Goal: Task Accomplishment & Management: Manage account settings

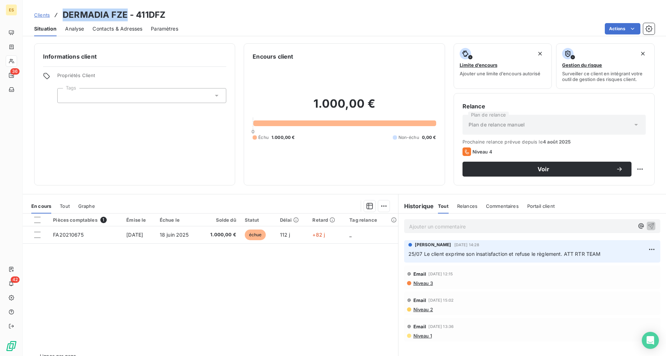
drag, startPoint x: 41, startPoint y: 13, endPoint x: 295, endPoint y: 44, distance: 255.5
click at [41, 13] on span "Clients" at bounding box center [42, 15] width 16 height 6
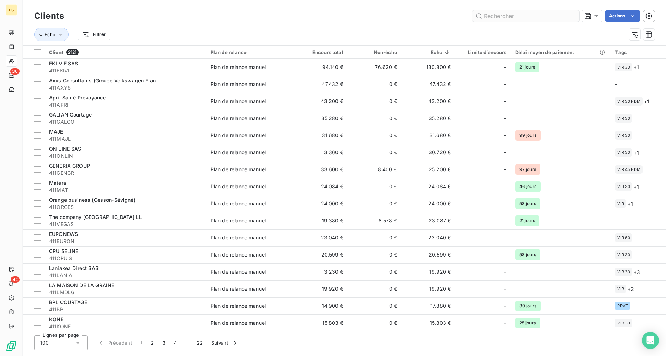
click at [499, 15] on input "text" at bounding box center [525, 15] width 107 height 11
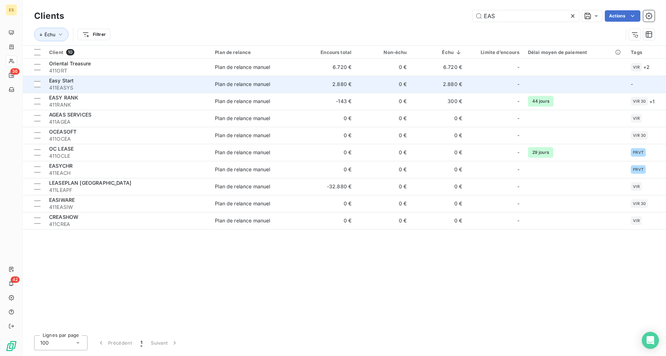
type input "EAS"
click at [99, 84] on div "Easy Start" at bounding box center [127, 80] width 157 height 7
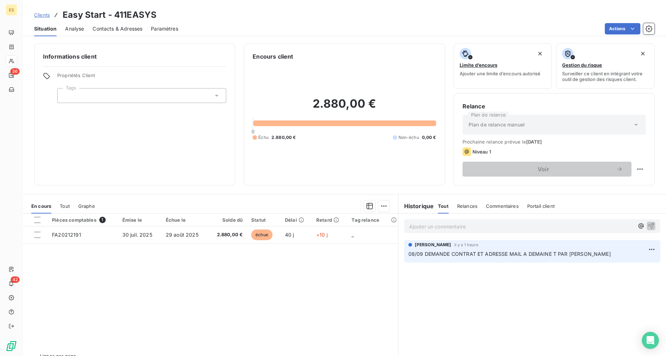
click at [110, 27] on span "Contacts & Adresses" at bounding box center [118, 28] width 50 height 7
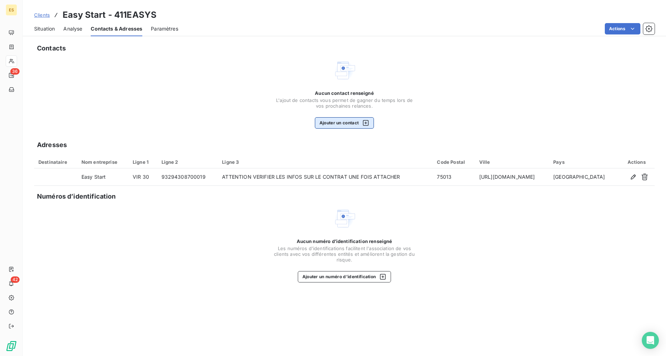
click at [338, 121] on button "Ajouter un contact" at bounding box center [344, 122] width 59 height 11
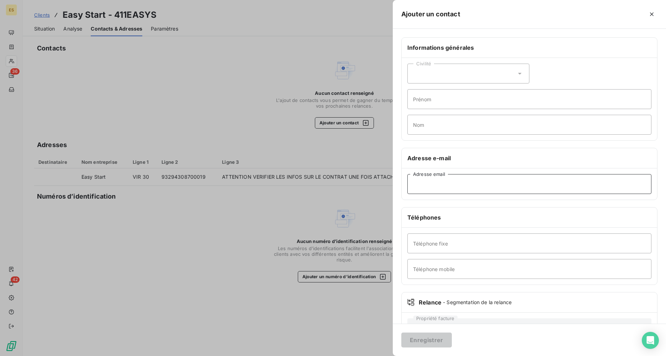
click at [423, 185] on input "Adresse email" at bounding box center [529, 184] width 244 height 20
paste input "[EMAIL_ADDRESS][DOMAIN_NAME]"
type input "[EMAIL_ADDRESS][DOMAIN_NAME]"
click at [421, 343] on button "Enregistrer" at bounding box center [426, 340] width 51 height 15
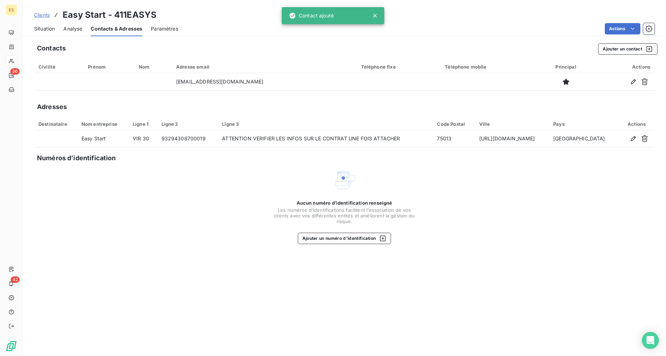
click at [43, 29] on span "Situation" at bounding box center [44, 28] width 21 height 7
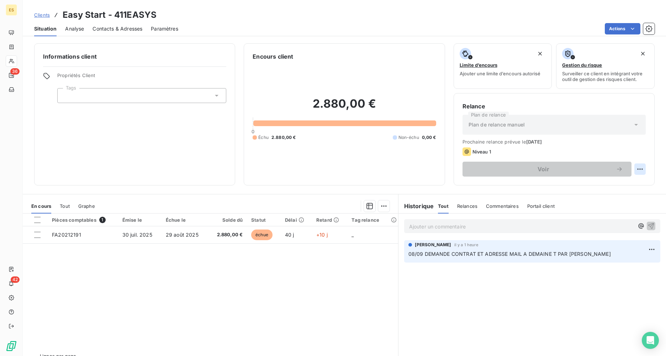
click at [635, 169] on html "ES 36 42 Clients Easy Start - 411EASYS Situation Analyse Contacts & Adresses Pa…" at bounding box center [333, 178] width 666 height 356
click at [614, 186] on div "Replanifier cette action" at bounding box center [606, 184] width 64 height 11
select select "8"
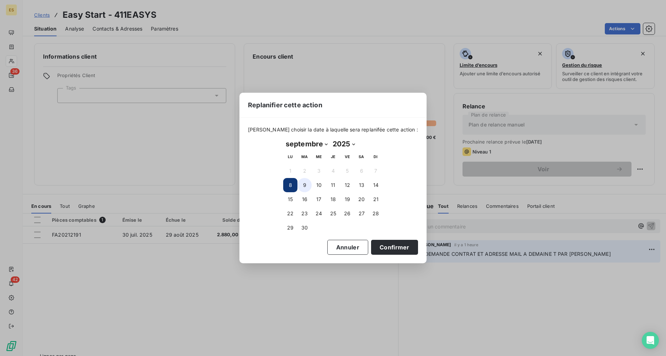
click at [303, 187] on button "9" at bounding box center [304, 185] width 14 height 14
click at [291, 185] on button "8" at bounding box center [290, 185] width 14 height 14
click at [382, 247] on button "Confirmer" at bounding box center [394, 247] width 47 height 15
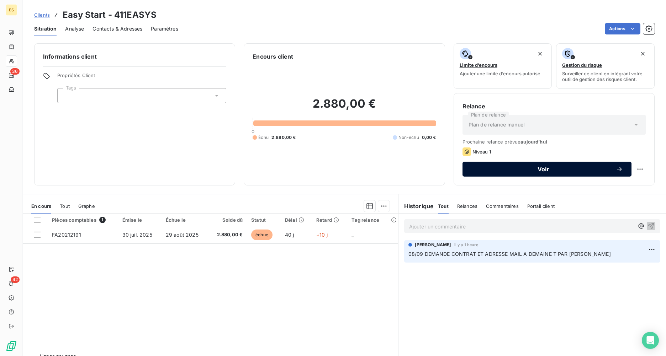
click at [537, 171] on span "Voir" at bounding box center [543, 170] width 145 height 6
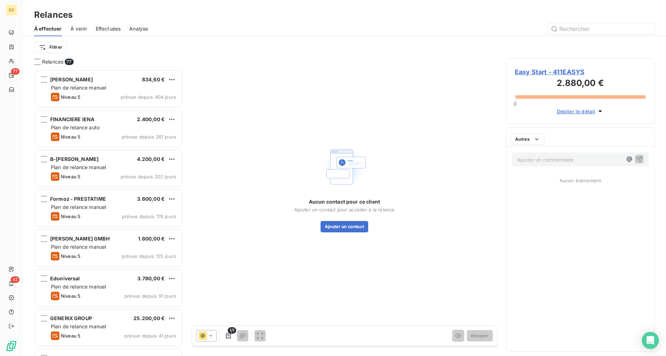
scroll to position [281, 143]
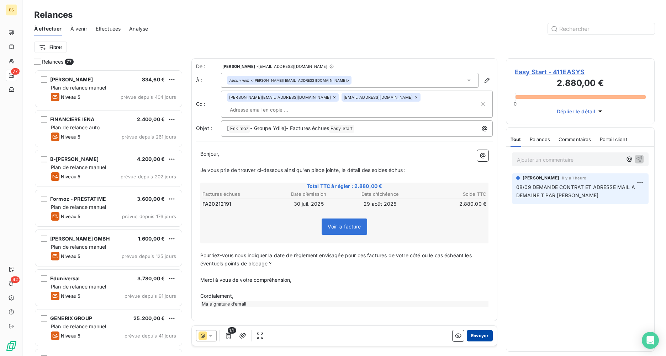
click at [484, 338] on button "Envoyer" at bounding box center [480, 336] width 26 height 11
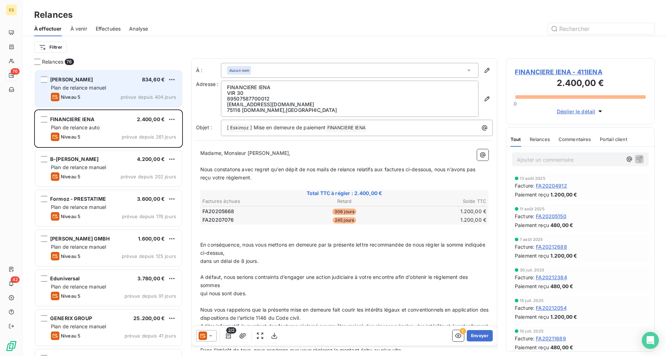
click at [88, 86] on span "Plan de relance manuel" at bounding box center [78, 88] width 55 height 6
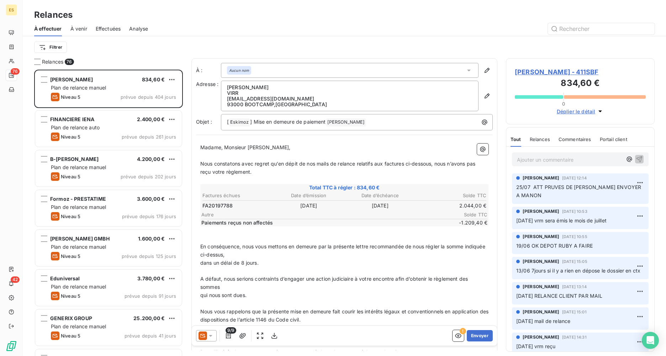
click at [165, 27] on div at bounding box center [406, 28] width 498 height 11
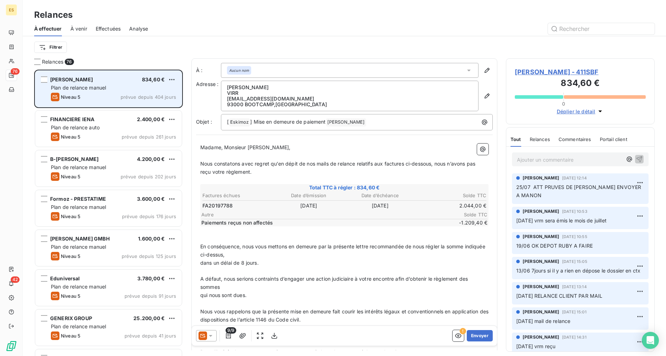
click at [97, 79] on div "[PERSON_NAME] 834,60 €" at bounding box center [113, 79] width 125 height 6
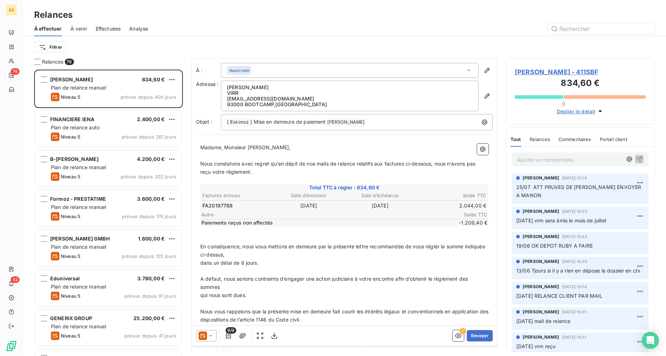
click at [530, 69] on span "[PERSON_NAME] - 411SBF" at bounding box center [580, 72] width 131 height 10
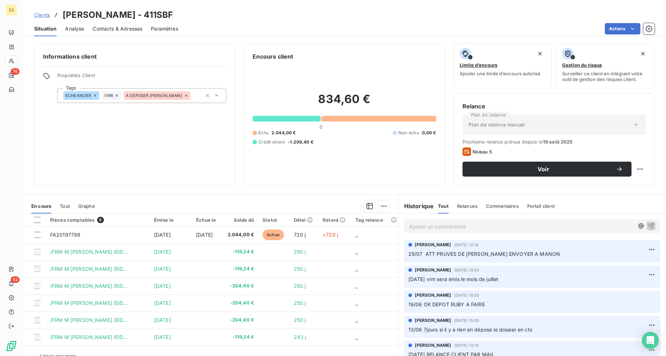
drag, startPoint x: 181, startPoint y: 13, endPoint x: 150, endPoint y: 14, distance: 31.3
click at [150, 14] on div "Clients [PERSON_NAME] - 411SBF" at bounding box center [344, 15] width 643 height 13
copy h3 "411SBF"
click at [66, 139] on div "Informations client Propriétés Client Tags ECHEANCIER VIRR A DEPOSER [PERSON_NA…" at bounding box center [134, 114] width 201 height 142
drag, startPoint x: 93, startPoint y: 13, endPoint x: 64, endPoint y: 12, distance: 29.2
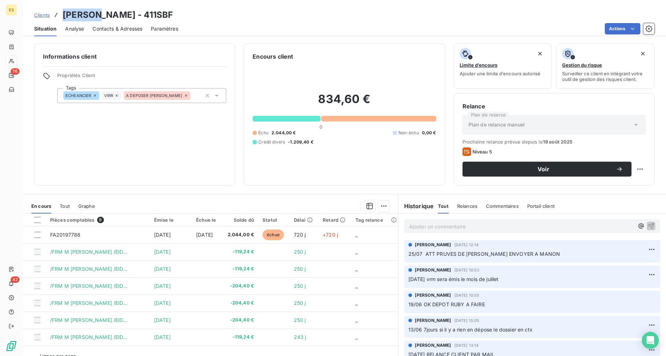
click at [64, 12] on h3 "[PERSON_NAME] - 411SBF" at bounding box center [118, 15] width 110 height 13
copy h3 "Souhail"
drag, startPoint x: 139, startPoint y: 14, endPoint x: 98, endPoint y: 14, distance: 40.9
click at [98, 14] on h3 "[PERSON_NAME] - 411SBF" at bounding box center [118, 15] width 110 height 13
copy h3 "[PERSON_NAME]"
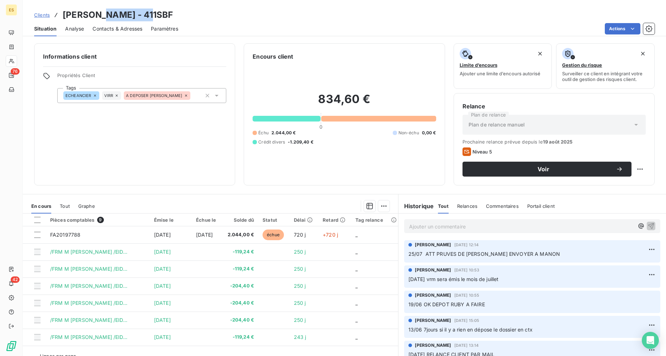
click at [126, 15] on h3 "[PERSON_NAME] - 411SBF" at bounding box center [118, 15] width 110 height 13
click at [142, 13] on h3 "[PERSON_NAME] - 411SBF" at bounding box center [118, 15] width 110 height 13
drag, startPoint x: 138, startPoint y: 15, endPoint x: 64, endPoint y: 18, distance: 74.1
click at [64, 18] on h3 "[PERSON_NAME] - 411SBF" at bounding box center [118, 15] width 110 height 13
copy h3 "[PERSON_NAME]"
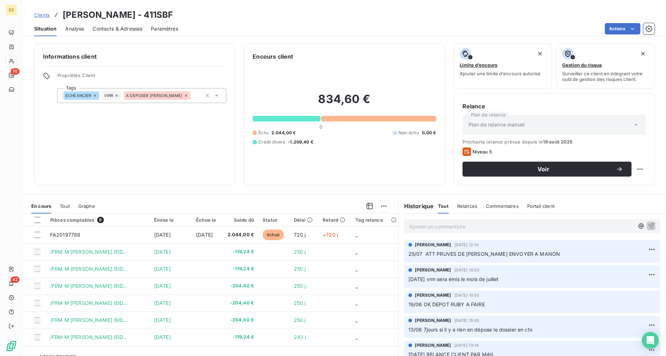
click at [54, 21] on div "Situation Analyse Contacts & Adresses Paramètres Actions" at bounding box center [344, 28] width 643 height 15
drag, startPoint x: 183, startPoint y: 15, endPoint x: 59, endPoint y: 9, distance: 124.3
click at [59, 9] on div "Clients [PERSON_NAME] - 411SBF" at bounding box center [344, 15] width 643 height 13
copy h3 "[PERSON_NAME] - 411SBF"
drag, startPoint x: 125, startPoint y: 144, endPoint x: 132, endPoint y: 148, distance: 8.8
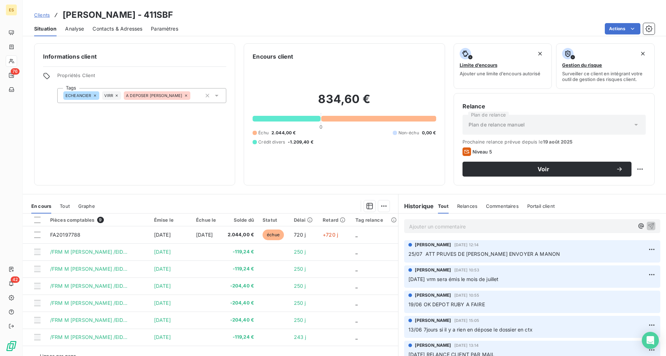
click at [129, 146] on div "Informations client Propriétés Client Tags ECHEANCIER VIRR A DEPOSER [PERSON_NA…" at bounding box center [134, 114] width 201 height 142
click at [464, 225] on p "Ajouter un commentaire ﻿" at bounding box center [521, 226] width 225 height 9
click at [638, 167] on html "ES 76 42 Clients [PERSON_NAME] - 411SBF Situation Analyse Contacts & Adresses P…" at bounding box center [333, 178] width 666 height 356
click at [616, 184] on div "Replanifier cette action" at bounding box center [606, 184] width 64 height 11
select select "8"
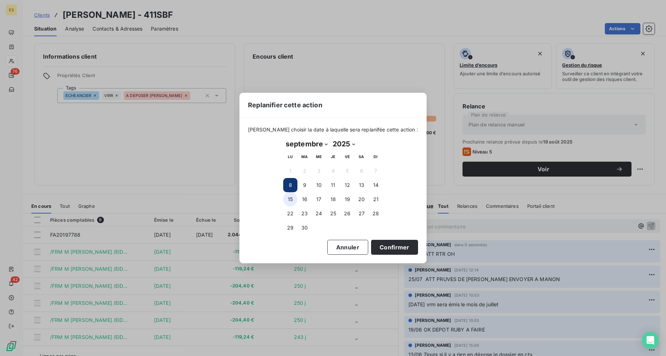
click at [290, 202] on button "15" at bounding box center [290, 199] width 14 height 14
click at [387, 244] on button "Confirmer" at bounding box center [394, 247] width 47 height 15
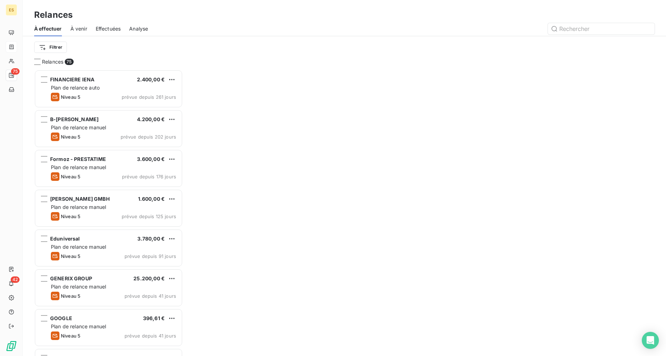
scroll to position [281, 143]
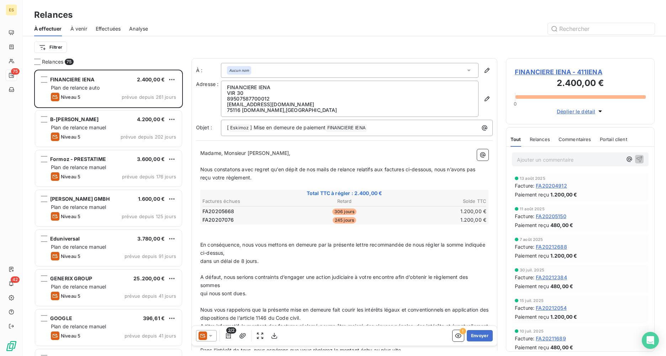
click at [541, 72] on span "FINANCIERE IENA - 411IENA" at bounding box center [580, 72] width 131 height 10
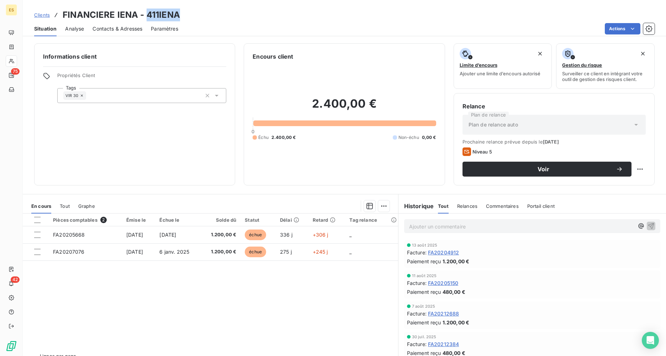
drag, startPoint x: 148, startPoint y: 15, endPoint x: 178, endPoint y: 17, distance: 30.0
click at [178, 17] on h3 "FINANCIERE IENA - 411IENA" at bounding box center [121, 15] width 117 height 13
drag, startPoint x: 178, startPoint y: 17, endPoint x: 174, endPoint y: 19, distance: 4.3
copy h3 "411IENA"
drag, startPoint x: 139, startPoint y: 12, endPoint x: 62, endPoint y: 8, distance: 77.0
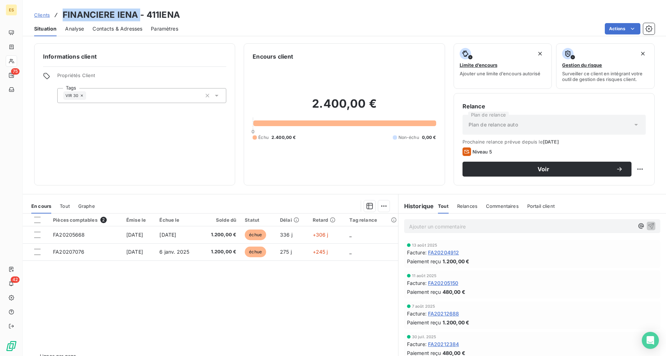
click at [62, 8] on div "Clients FINANCIERE IENA - 411IENA Situation Analyse Contacts & Adresses Paramèt…" at bounding box center [344, 18] width 643 height 36
copy h3 "FINANCIERE IENA"
drag, startPoint x: 182, startPoint y: 16, endPoint x: 148, endPoint y: 15, distance: 33.8
click at [148, 15] on div "Clients FINANCIERE IENA - 411IENA" at bounding box center [344, 15] width 643 height 13
click at [147, 14] on h3 "FINANCIERE IENA - 411IENA" at bounding box center [121, 15] width 117 height 13
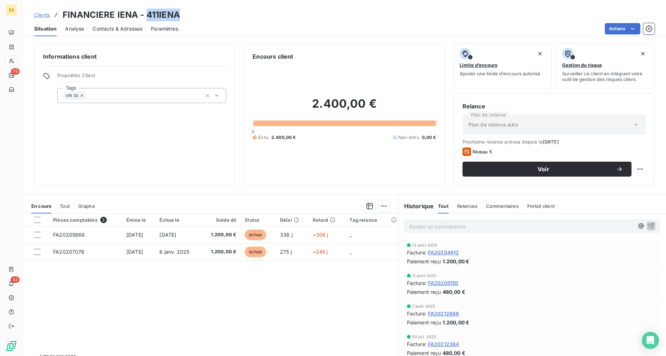
drag, startPoint x: 147, startPoint y: 14, endPoint x: 176, endPoint y: 13, distance: 29.9
click at [176, 13] on h3 "FINANCIERE IENA - 411IENA" at bounding box center [121, 15] width 117 height 13
drag, startPoint x: 176, startPoint y: 13, endPoint x: 169, endPoint y: 16, distance: 8.1
copy h3 "411IENA"
click at [416, 225] on p "Ajouter un commentaire ﻿" at bounding box center [521, 226] width 225 height 9
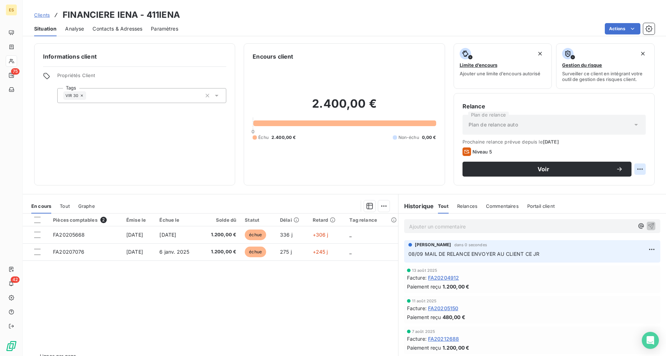
click at [638, 167] on html "ES 75 42 Clients FINANCIERE IENA - 411IENA Situation Analyse Contacts & Adresse…" at bounding box center [333, 178] width 666 height 356
click at [624, 179] on div "Replanifier cette action" at bounding box center [606, 184] width 64 height 11
select select "8"
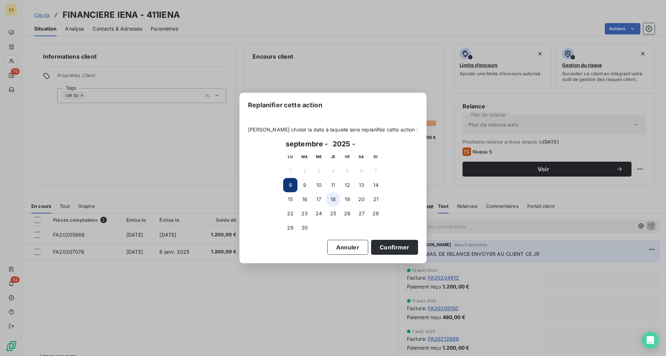
click at [331, 197] on button "18" at bounding box center [333, 199] width 14 height 14
click at [386, 248] on button "Confirmer" at bounding box center [394, 247] width 47 height 15
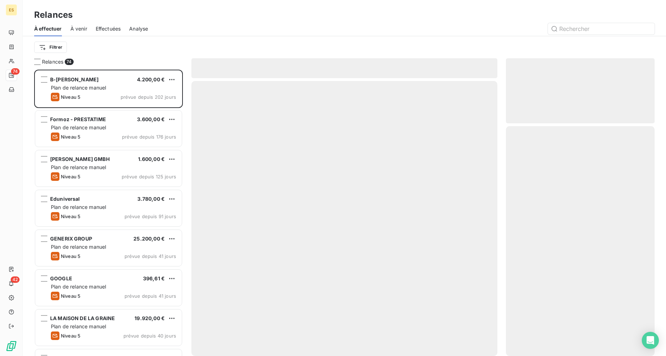
scroll to position [281, 143]
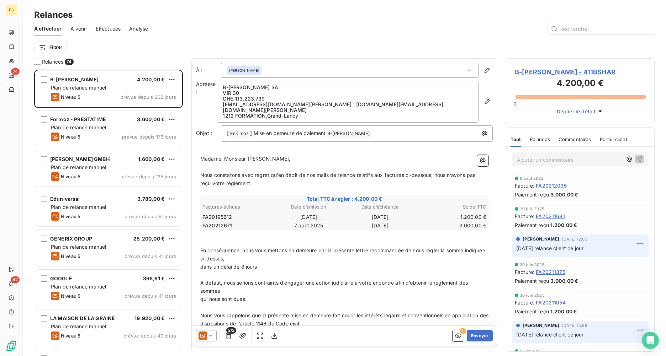
click at [525, 71] on span "B-[PERSON_NAME] - 411BSHAR" at bounding box center [580, 72] width 131 height 10
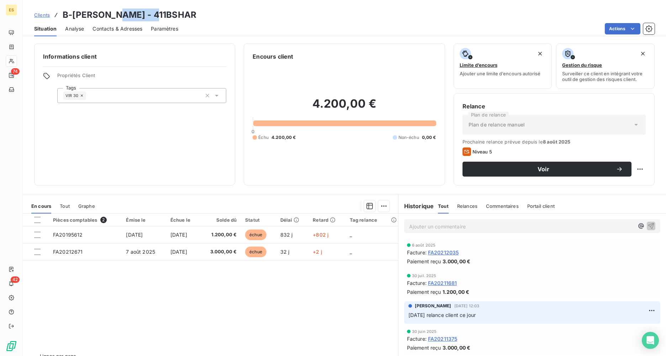
drag, startPoint x: 157, startPoint y: 13, endPoint x: 117, endPoint y: 15, distance: 40.6
click at [117, 15] on h3 "B-[PERSON_NAME] - 411BSHAR" at bounding box center [130, 15] width 134 height 13
copy h3 "411BSHAR"
drag, startPoint x: 107, startPoint y: 14, endPoint x: 64, endPoint y: 14, distance: 42.7
click at [64, 14] on h3 "B-[PERSON_NAME] - 411BSHAR" at bounding box center [130, 15] width 134 height 13
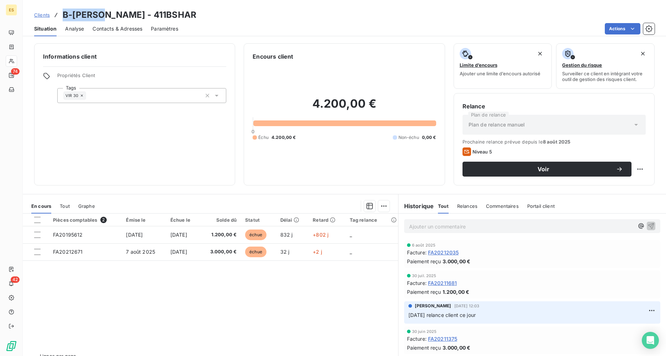
copy h3 "B-[PERSON_NAME]"
click at [416, 231] on p "Ajouter un commentaire ﻿" at bounding box center [521, 226] width 225 height 9
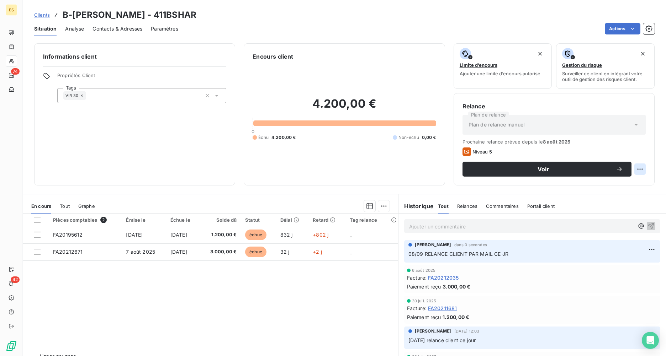
click at [637, 168] on html "ES 74 42 Clients B-[PERSON_NAME] - 411BSHAR Situation Analyse Contacts & Adress…" at bounding box center [333, 178] width 666 height 356
click at [626, 181] on div "Replanifier cette action" at bounding box center [606, 184] width 64 height 11
select select "8"
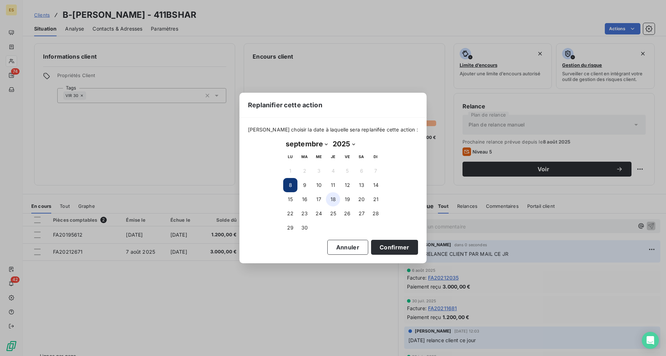
click at [332, 199] on button "18" at bounding box center [333, 199] width 14 height 14
click at [384, 245] on button "Confirmer" at bounding box center [394, 247] width 47 height 15
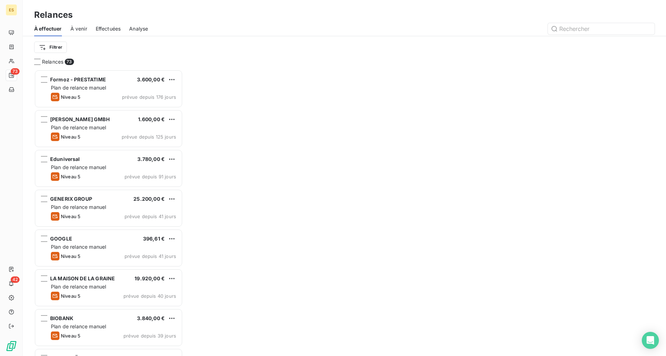
scroll to position [281, 143]
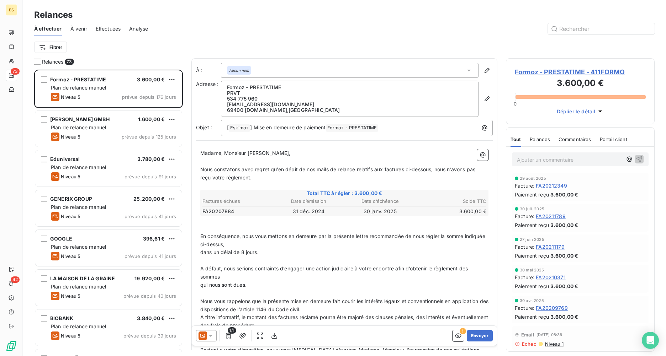
click at [541, 72] on span "Formoz - PRESTATIME - 411FORMO" at bounding box center [580, 72] width 131 height 10
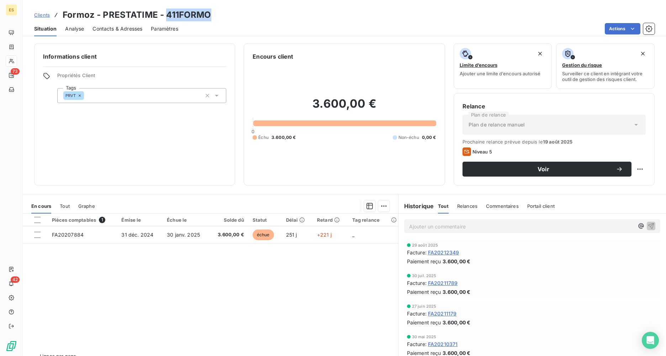
drag, startPoint x: 210, startPoint y: 16, endPoint x: 167, endPoint y: 14, distance: 42.7
click at [167, 14] on div "Clients Formoz - PRESTATIME - 411FORMO" at bounding box center [344, 15] width 643 height 13
drag, startPoint x: 155, startPoint y: 14, endPoint x: 63, endPoint y: 16, distance: 91.8
click at [63, 16] on h3 "Formoz - PRESTATIME - 411FORMO" at bounding box center [137, 15] width 149 height 13
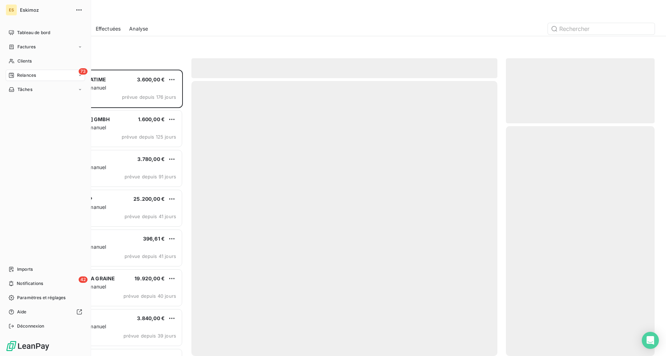
scroll to position [281, 143]
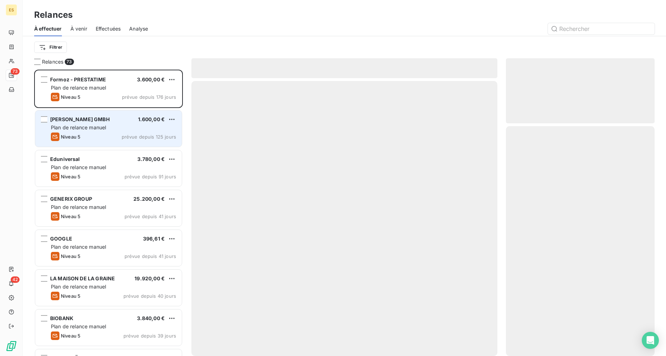
click at [78, 131] on div "Plan de relance manuel" at bounding box center [113, 127] width 125 height 7
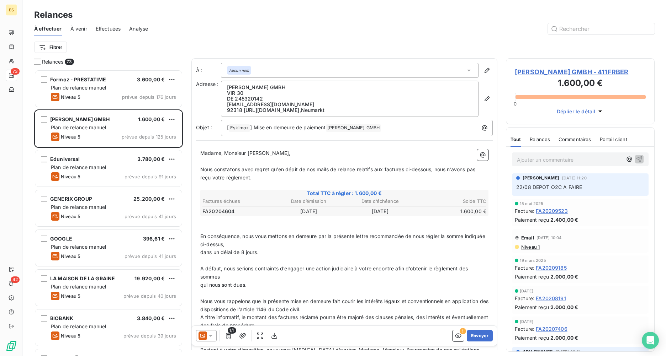
click at [553, 67] on span "[PERSON_NAME] GMBH - 411FRBER" at bounding box center [580, 72] width 131 height 10
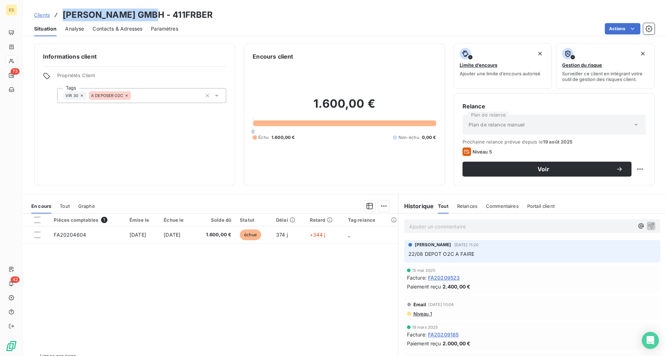
drag, startPoint x: 152, startPoint y: 15, endPoint x: 64, endPoint y: 19, distance: 88.7
click at [64, 19] on h3 "[PERSON_NAME] GMBH - 411FRBER" at bounding box center [138, 15] width 150 height 13
drag, startPoint x: 204, startPoint y: 14, endPoint x: 162, endPoint y: 14, distance: 42.7
click at [162, 14] on div "Clients [PERSON_NAME] GMBH - 411FRBER" at bounding box center [344, 15] width 643 height 13
drag, startPoint x: 156, startPoint y: 14, endPoint x: 151, endPoint y: 14, distance: 5.4
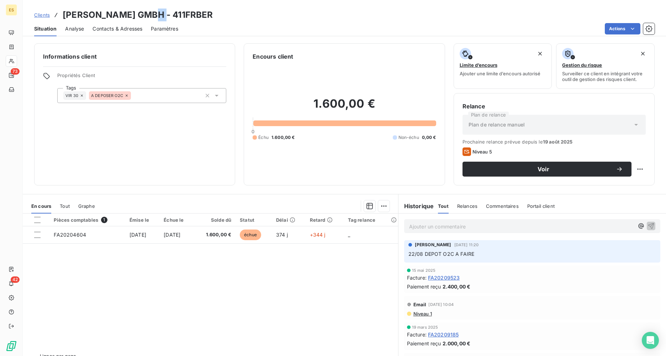
click at [151, 14] on h3 "[PERSON_NAME] GMBH - 411FRBER" at bounding box center [138, 15] width 150 height 13
click at [150, 14] on h3 "[PERSON_NAME] GMBH - 411FRBER" at bounding box center [138, 15] width 150 height 13
drag, startPoint x: 150, startPoint y: 14, endPoint x: 62, endPoint y: 12, distance: 88.3
click at [63, 12] on h3 "[PERSON_NAME] GMBH - 411FRBER" at bounding box center [138, 15] width 150 height 13
drag, startPoint x: 204, startPoint y: 16, endPoint x: 161, endPoint y: 13, distance: 43.2
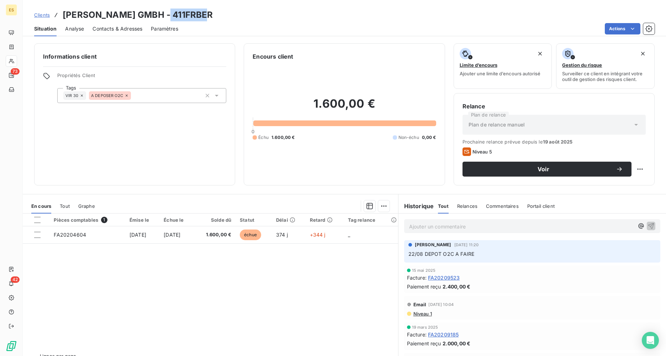
click at [161, 13] on div "Clients [PERSON_NAME] GMBH - 411FRBER" at bounding box center [344, 15] width 643 height 13
click at [298, 337] on div "Pièces comptables 1 Émise le Échue le Solde dû Statut Délai Retard Tag relance …" at bounding box center [210, 282] width 375 height 137
click at [128, 96] on div "A DEPOSER O2C" at bounding box center [110, 95] width 42 height 9
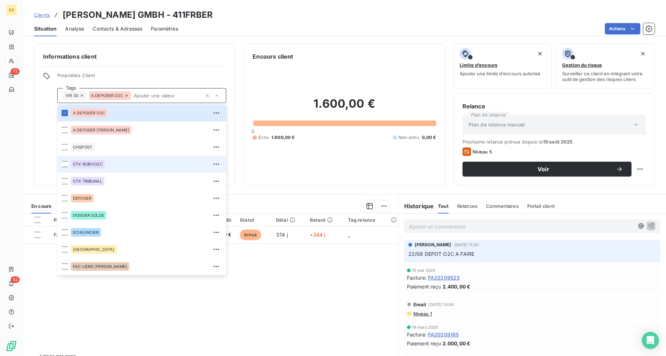
click at [99, 164] on span "CTX RUBY/O2C" at bounding box center [88, 164] width 30 height 4
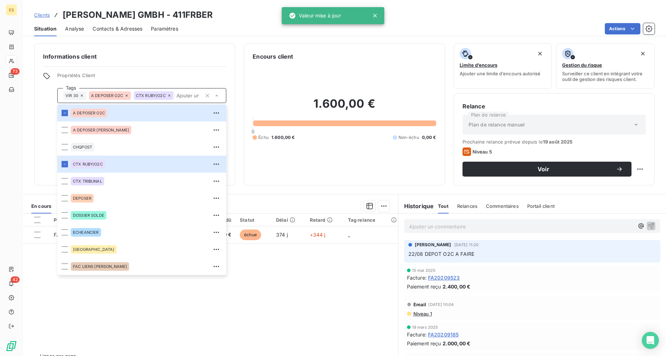
click at [125, 96] on icon at bounding box center [127, 96] width 4 height 4
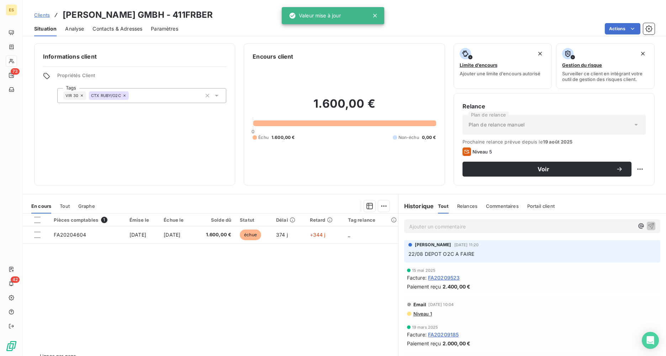
click at [413, 226] on p "Ajouter un commentaire ﻿" at bounding box center [521, 226] width 225 height 9
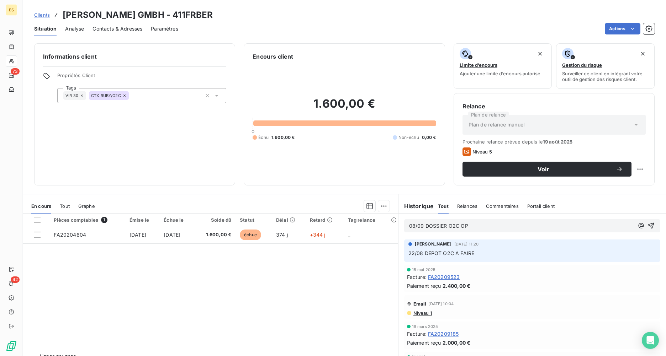
click at [421, 225] on span "08/09 DOSSIER O2C OP" at bounding box center [438, 226] width 59 height 6
click at [492, 226] on p "08/09 DEPOT DOSSIER O2C OP" at bounding box center [521, 226] width 225 height 8
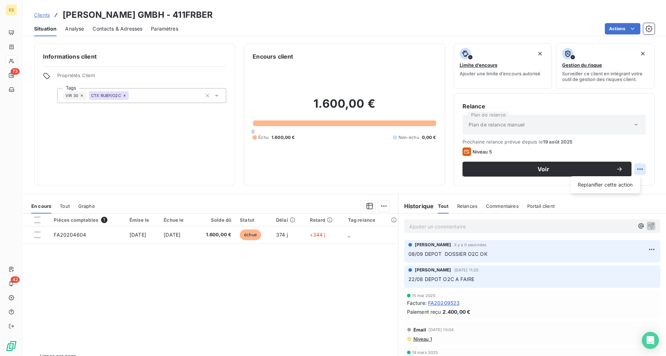
click at [633, 170] on html "ES 73 42 Clients [PERSON_NAME] GMBH - 411FRBER Situation Analyse Contacts & Adr…" at bounding box center [333, 178] width 666 height 356
click at [625, 182] on div "Replanifier cette action" at bounding box center [606, 184] width 64 height 11
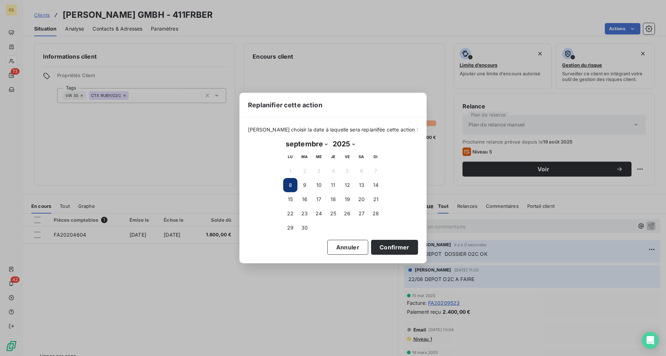
click at [309, 145] on select "janvier février mars avril mai juin juillet août septembre octobre novembre déc…" at bounding box center [306, 143] width 47 height 11
select select "9"
click at [283, 138] on select "janvier février mars avril mai juin juillet août septembre octobre novembre déc…" at bounding box center [306, 143] width 47 height 11
click at [316, 170] on button "1" at bounding box center [319, 171] width 14 height 14
click at [386, 250] on button "Confirmer" at bounding box center [394, 247] width 47 height 15
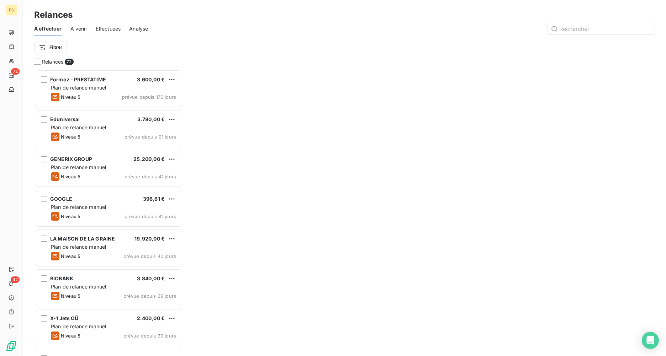
scroll to position [281, 143]
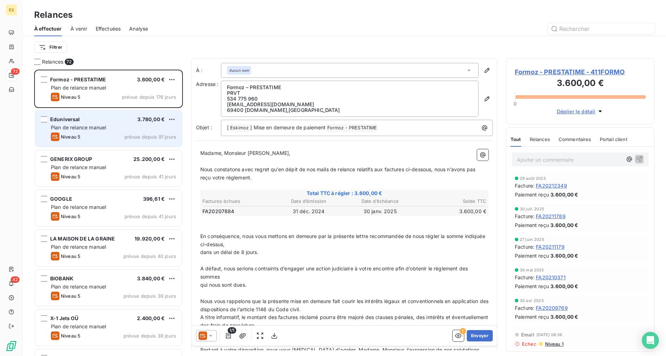
click at [91, 137] on div "Niveau 5 prévue depuis 91 jours" at bounding box center [113, 137] width 125 height 9
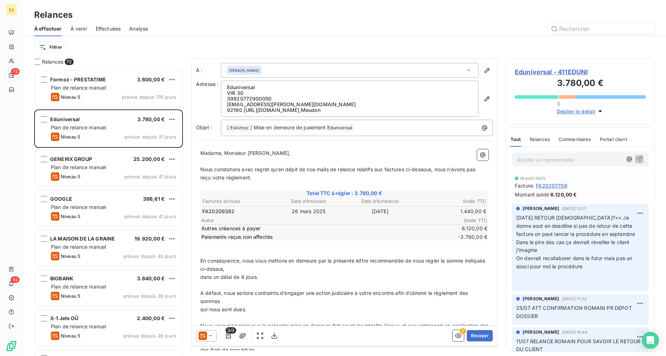
click at [569, 70] on span "Eduniversal - 411EDUNI" at bounding box center [580, 72] width 131 height 10
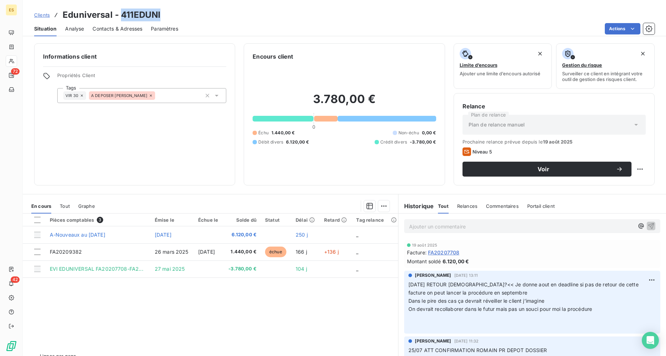
drag, startPoint x: 162, startPoint y: 15, endPoint x: 122, endPoint y: 15, distance: 39.8
click at [122, 15] on div "Clients Eduniversal - 411EDUNI" at bounding box center [344, 15] width 643 height 13
drag, startPoint x: 112, startPoint y: 13, endPoint x: 60, endPoint y: 11, distance: 51.3
click at [60, 11] on div "Clients Eduniversal - 411EDUNI" at bounding box center [97, 15] width 126 height 13
drag, startPoint x: 60, startPoint y: 11, endPoint x: 65, endPoint y: 13, distance: 4.8
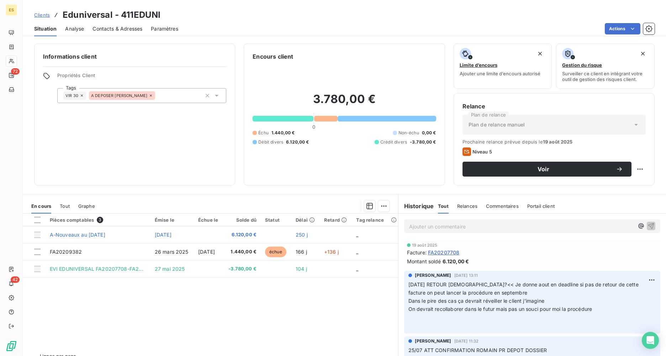
click at [148, 307] on div "Pièces comptables 3 Émise le Échue le Solde dû Statut Délai Retard Tag relance …" at bounding box center [210, 282] width 375 height 137
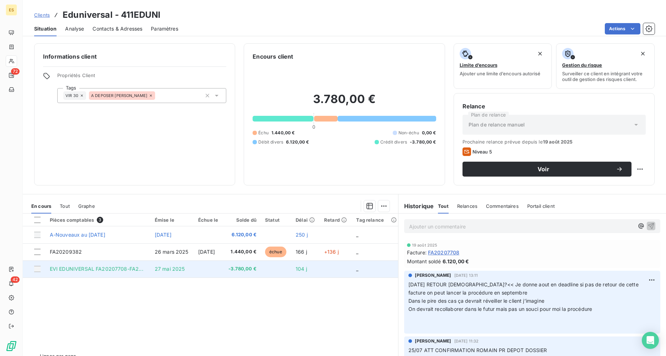
click at [180, 274] on td "27 mai 2025" at bounding box center [171, 269] width 43 height 17
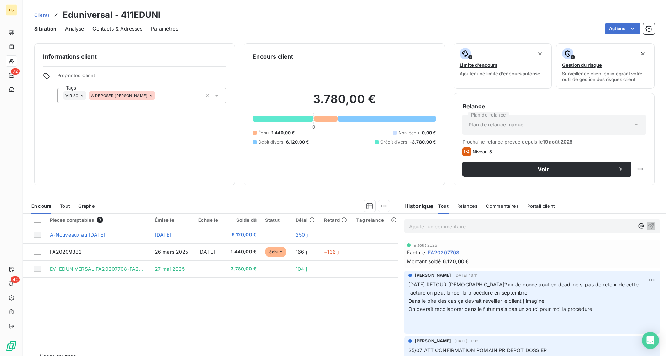
click at [406, 222] on div "Ajouter un commentaire ﻿" at bounding box center [532, 227] width 256 height 14
click at [410, 228] on p "Ajouter un commentaire ﻿" at bounding box center [521, 226] width 225 height 9
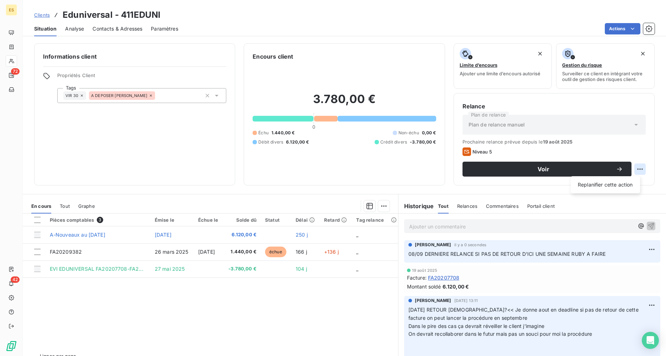
click at [640, 169] on html "ES 72 42 Clients Eduniversal - 411EDUNI Situation Analyse Contacts & Adresses P…" at bounding box center [333, 178] width 666 height 356
click at [612, 183] on div "Replanifier cette action" at bounding box center [606, 184] width 64 height 11
select select "8"
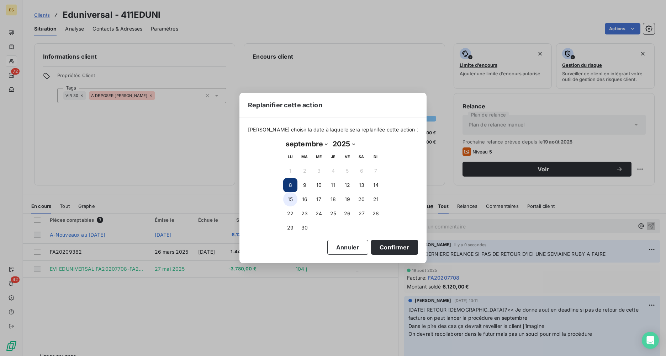
click at [292, 201] on button "15" at bounding box center [290, 199] width 14 height 14
click at [392, 246] on button "Confirmer" at bounding box center [394, 247] width 47 height 15
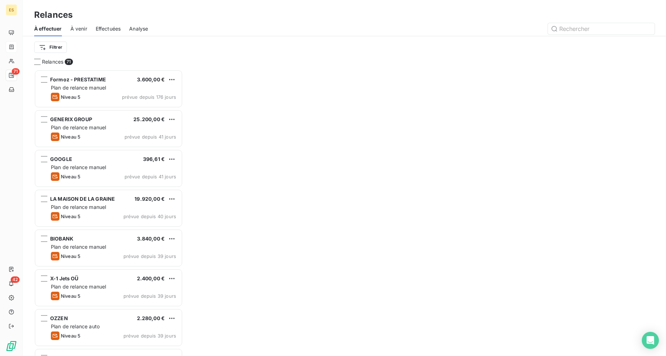
scroll to position [281, 143]
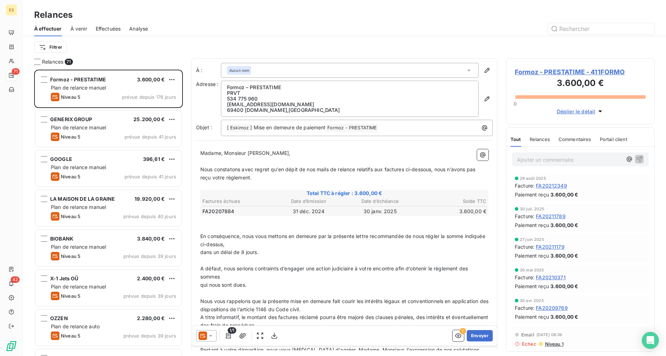
click at [621, 199] on div "[DATE] Facture : FA20212349 Paiement reçu 3.600,00 €" at bounding box center [580, 188] width 137 height 28
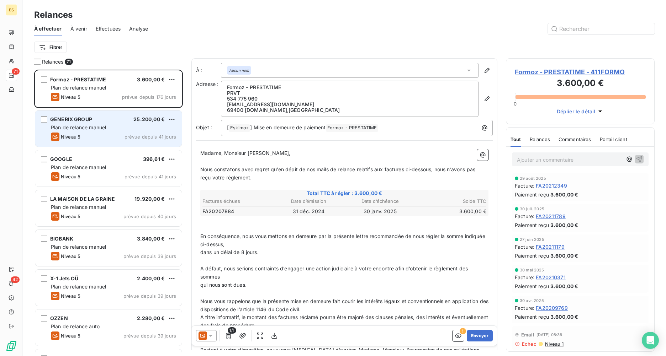
click at [97, 139] on div "Niveau 5 prévue depuis 41 jours" at bounding box center [113, 137] width 125 height 9
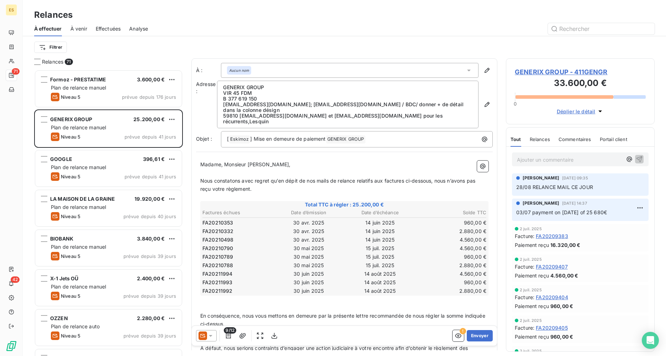
click at [545, 74] on span "GENERIX GROUP - 411GENGR" at bounding box center [580, 72] width 131 height 10
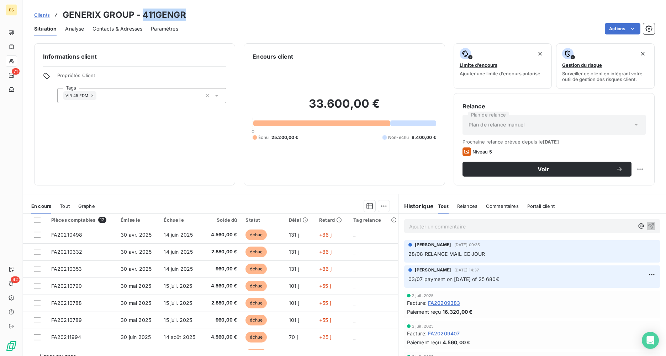
drag, startPoint x: 142, startPoint y: 15, endPoint x: 185, endPoint y: 19, distance: 42.9
click at [185, 19] on div "Clients GENERIX GROUP - 411GENGR" at bounding box center [344, 15] width 643 height 13
drag, startPoint x: 185, startPoint y: 19, endPoint x: 174, endPoint y: 15, distance: 12.2
drag, startPoint x: 131, startPoint y: 12, endPoint x: 63, endPoint y: 13, distance: 68.0
click at [63, 13] on h3 "GENERIX GROUP - 411GENGR" at bounding box center [124, 15] width 123 height 13
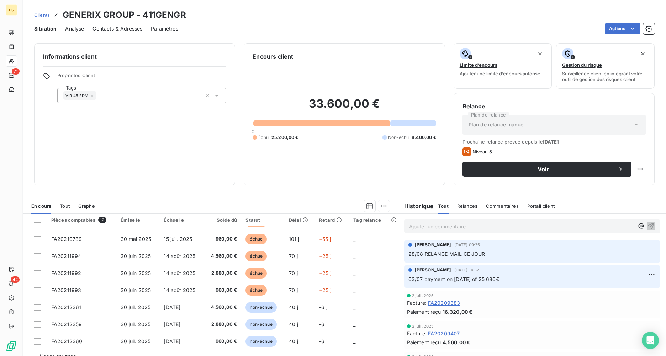
click at [79, 165] on div "Informations client Propriétés Client Tags VIR 45 FDM" at bounding box center [134, 114] width 201 height 142
click at [436, 229] on p "Ajouter un commentaire ﻿" at bounding box center [521, 226] width 225 height 9
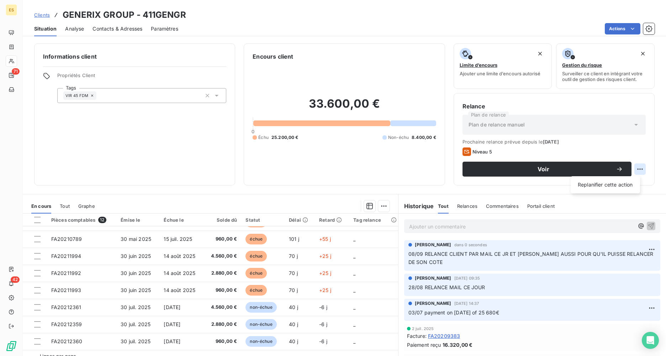
click at [640, 168] on html "ES 71 42 Clients GENERIX GROUP - 411GENGR Situation Analyse Contacts & Adresses…" at bounding box center [333, 178] width 666 height 356
click at [605, 189] on div "Replanifier cette action" at bounding box center [606, 184] width 64 height 11
select select "8"
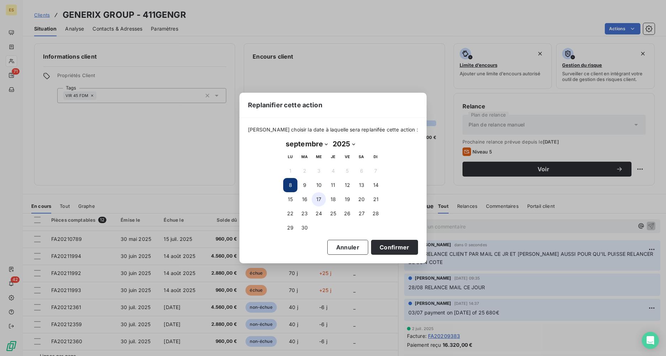
click at [318, 199] on button "17" at bounding box center [319, 199] width 14 height 14
click at [389, 250] on button "Confirmer" at bounding box center [394, 247] width 47 height 15
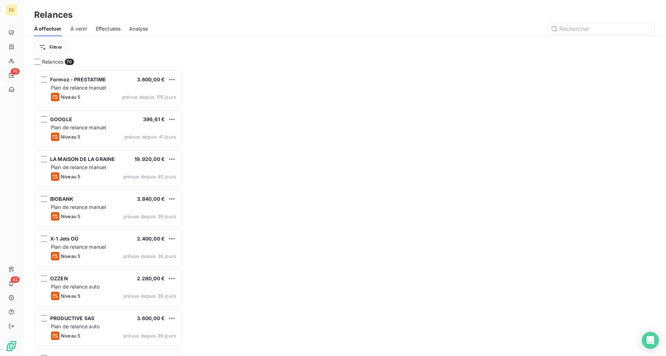
scroll to position [281, 143]
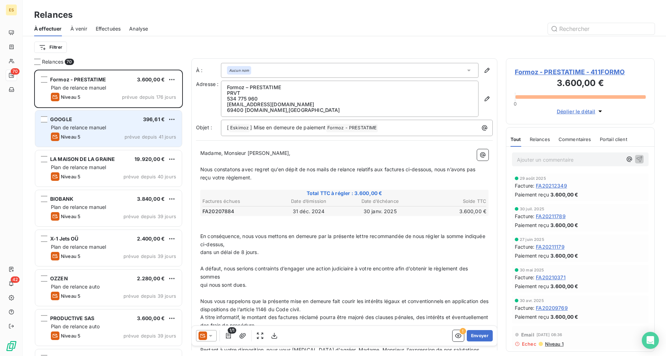
click at [129, 133] on div "Niveau 5 prévue depuis 41 jours" at bounding box center [113, 137] width 125 height 9
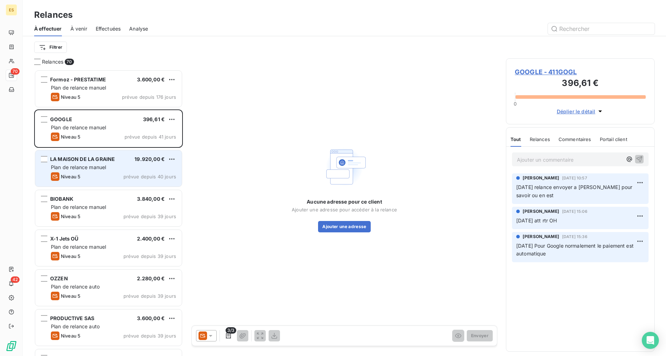
click at [95, 181] on div "LA MAISON DE LA GRAINE 19.920,00 € Plan de relance [PERSON_NAME] 5 prévue depui…" at bounding box center [108, 168] width 147 height 36
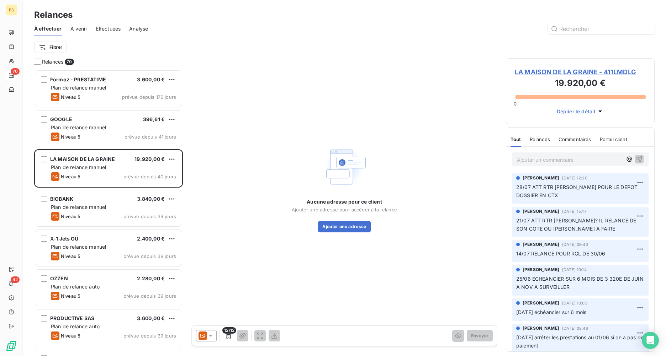
click at [546, 72] on span "LA MAISON DE LA GRAINE - 411LMDLG" at bounding box center [580, 72] width 131 height 10
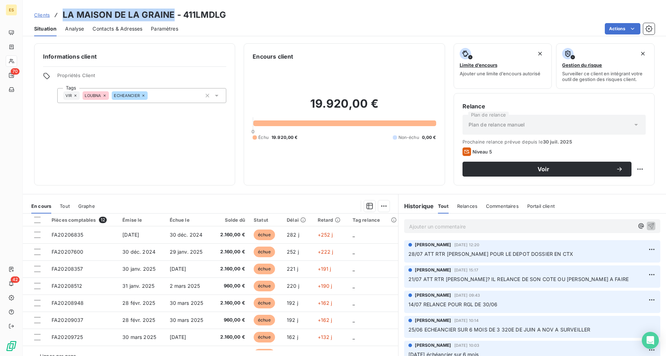
drag, startPoint x: 174, startPoint y: 15, endPoint x: 64, endPoint y: 13, distance: 109.6
click at [64, 13] on h3 "LA MAISON DE LA GRAINE - 411LMDLG" at bounding box center [144, 15] width 163 height 13
drag, startPoint x: 223, startPoint y: 16, endPoint x: 63, endPoint y: 12, distance: 159.8
click at [63, 12] on div "Clients LA MAISON DE LA GRAINE - 411LMDLG" at bounding box center [344, 15] width 643 height 13
drag, startPoint x: 63, startPoint y: 12, endPoint x: 66, endPoint y: 16, distance: 4.6
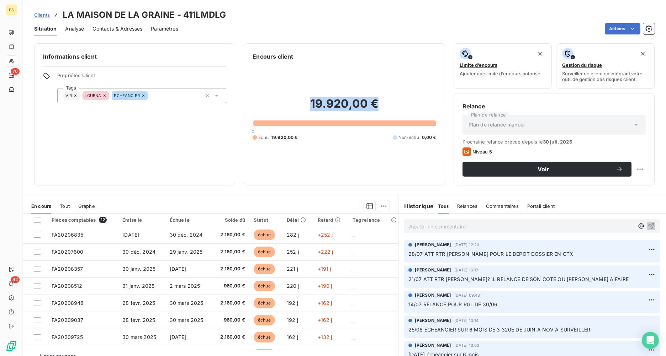
drag, startPoint x: 387, startPoint y: 105, endPoint x: 307, endPoint y: 101, distance: 80.8
click at [307, 100] on h2 "19.920,00 €" at bounding box center [344, 107] width 183 height 21
click at [127, 160] on div "Informations client Propriétés Client Tags VIR LOUBNA ECHEANCIER" at bounding box center [134, 114] width 201 height 142
click at [637, 169] on html "ES 70 42 Clients LA MAISON DE LA GRAINE - 411LMDLG Situation Analyse Contacts &…" at bounding box center [333, 178] width 666 height 356
click at [610, 190] on div "Replanifier cette action" at bounding box center [606, 184] width 64 height 11
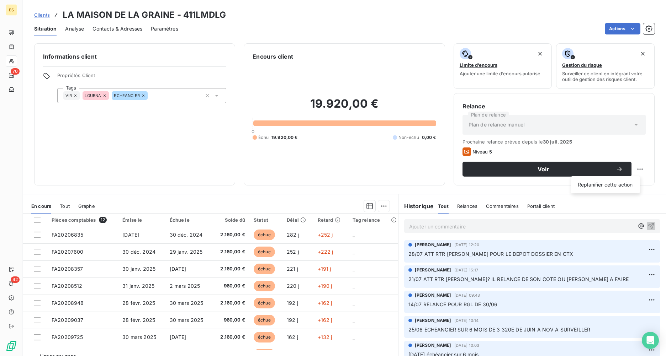
select select "8"
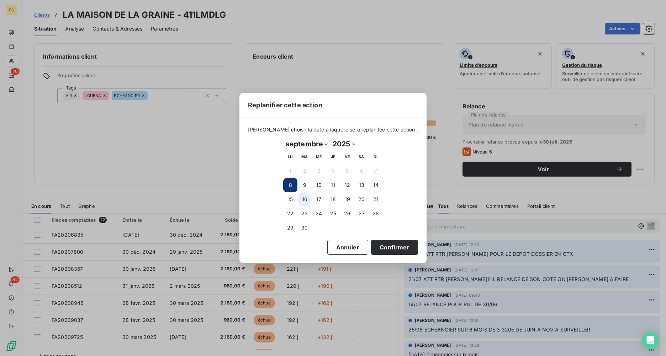
click at [307, 201] on button "16" at bounding box center [304, 199] width 14 height 14
click at [375, 244] on button "Confirmer" at bounding box center [394, 247] width 47 height 15
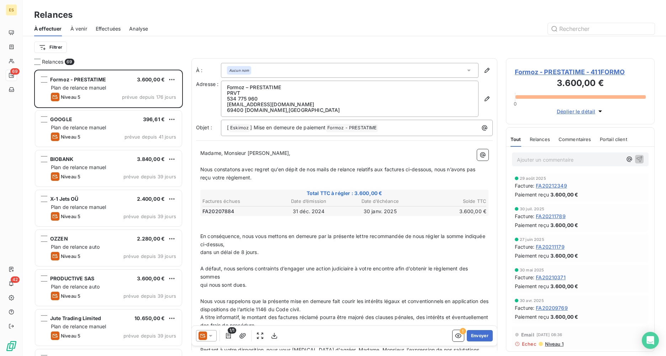
scroll to position [281, 143]
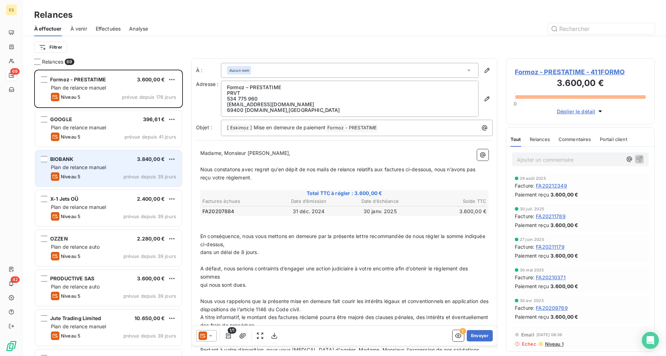
click at [89, 170] on div "Plan de relance manuel" at bounding box center [113, 167] width 125 height 7
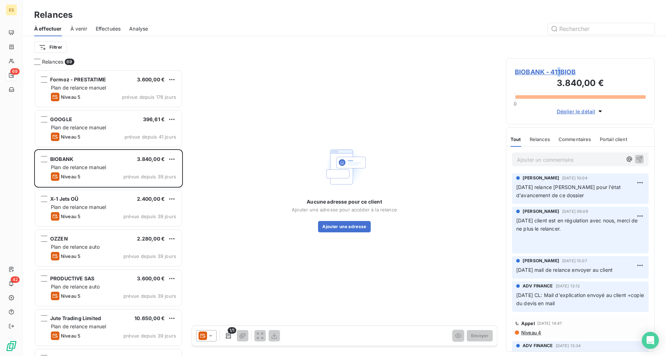
click at [559, 71] on span "BIOBANK - 411BIOB" at bounding box center [580, 72] width 131 height 10
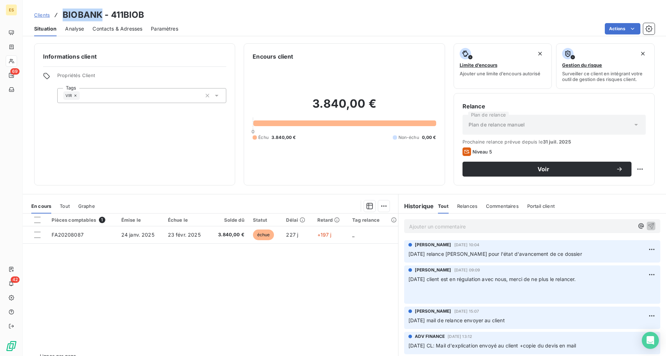
drag, startPoint x: 103, startPoint y: 18, endPoint x: 64, endPoint y: 11, distance: 39.1
click at [64, 11] on h3 "BIOBANK - 411BIOB" at bounding box center [104, 15] width 82 height 13
drag, startPoint x: 64, startPoint y: 11, endPoint x: 68, endPoint y: 17, distance: 7.2
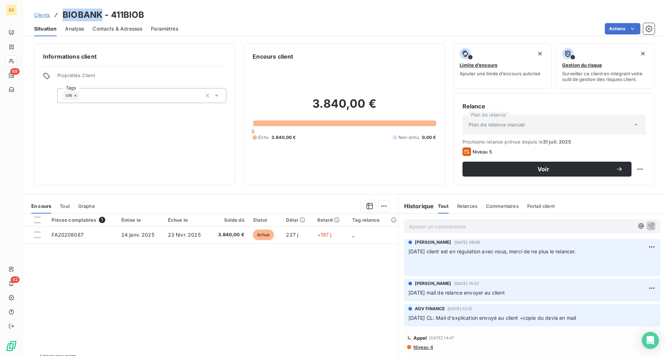
scroll to position [71, 0]
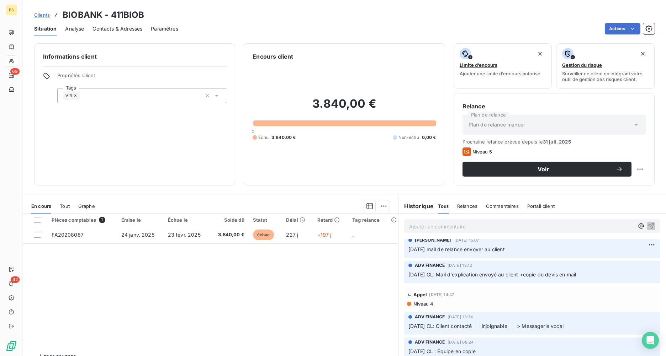
click at [419, 228] on p "Ajouter un commentaire ﻿" at bounding box center [521, 226] width 225 height 9
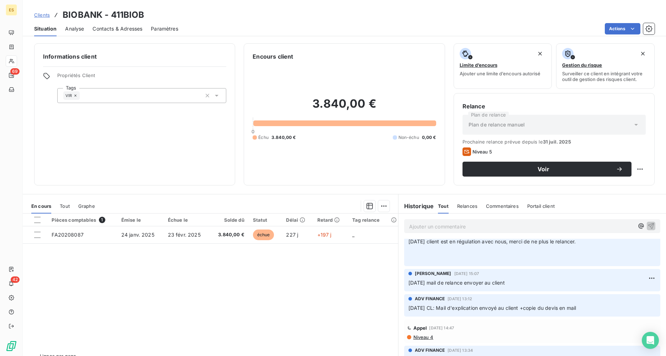
scroll to position [105, 0]
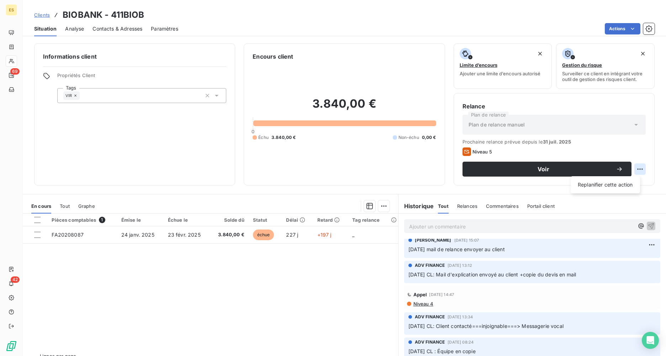
click at [630, 171] on html "ES 69 42 Clients BIOBANK - 411BIOB Situation Analyse Contacts & Adresses Paramè…" at bounding box center [333, 178] width 666 height 356
click at [604, 184] on div "Replanifier cette action" at bounding box center [606, 184] width 64 height 11
select select "8"
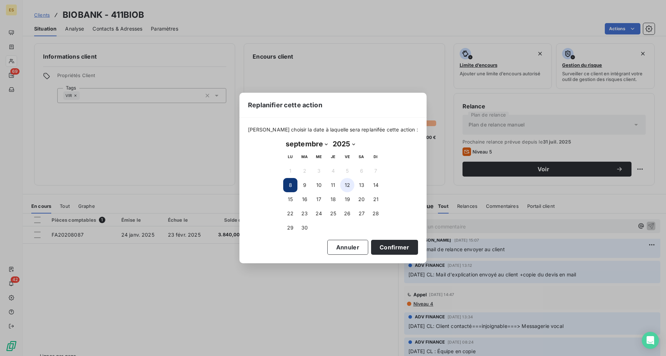
click at [348, 183] on button "12" at bounding box center [347, 185] width 14 height 14
drag, startPoint x: 379, startPoint y: 248, endPoint x: 365, endPoint y: 237, distance: 17.7
click at [379, 248] on button "Confirmer" at bounding box center [394, 247] width 47 height 15
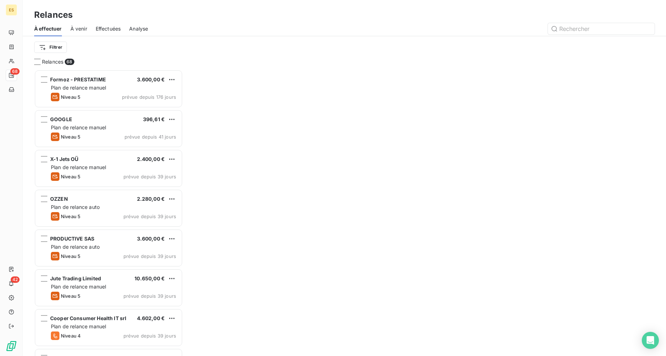
scroll to position [6, 6]
